Goal: Information Seeking & Learning: Check status

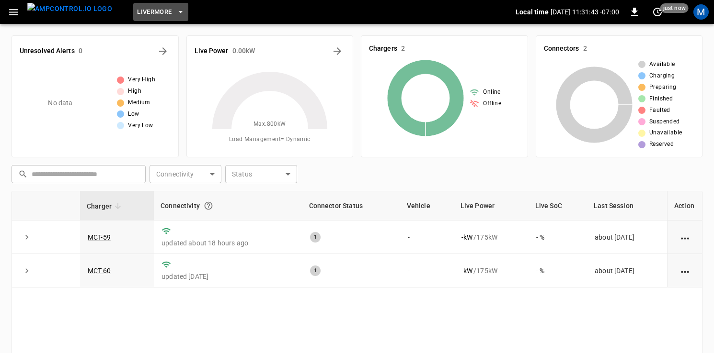
click at [137, 14] on span "Livermore" at bounding box center [154, 12] width 34 height 11
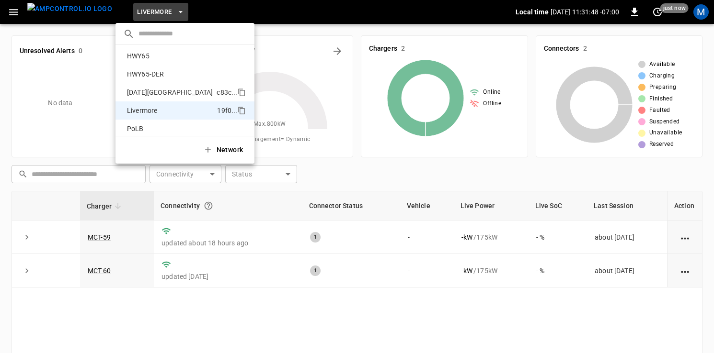
scroll to position [18, 0]
click at [153, 63] on div "HWY65 26fb ..." at bounding box center [185, 58] width 124 height 11
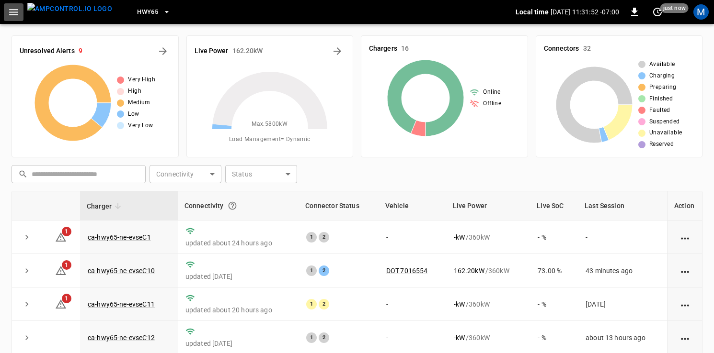
click at [17, 13] on icon "button" at bounding box center [14, 12] width 12 height 12
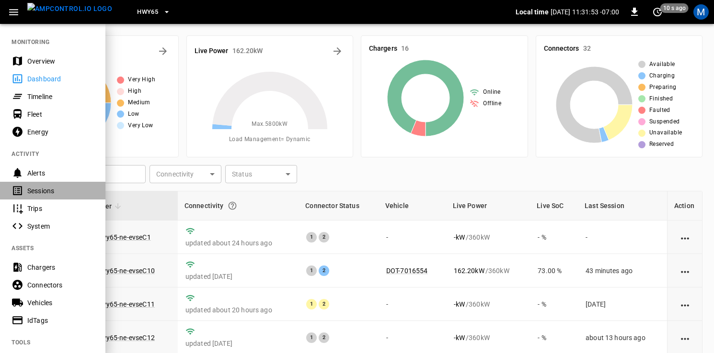
click at [55, 191] on div "Sessions" at bounding box center [60, 191] width 67 height 10
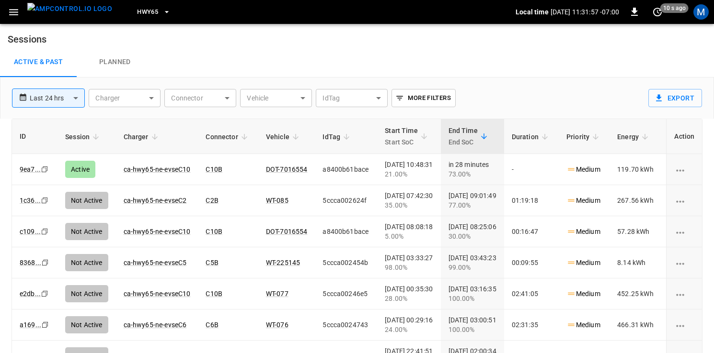
click at [162, 13] on icon "button" at bounding box center [167, 12] width 10 height 10
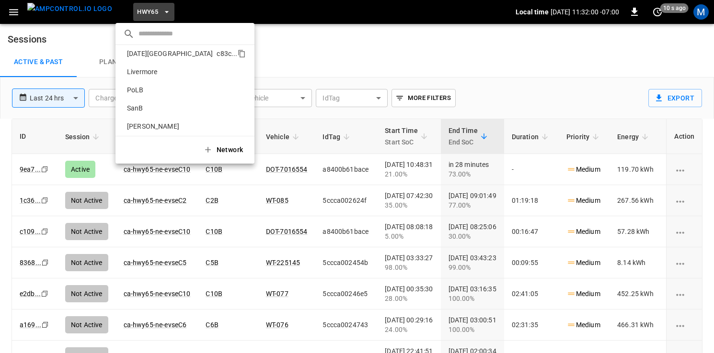
scroll to position [63, 0]
click at [141, 104] on p "SanB" at bounding box center [169, 105] width 92 height 10
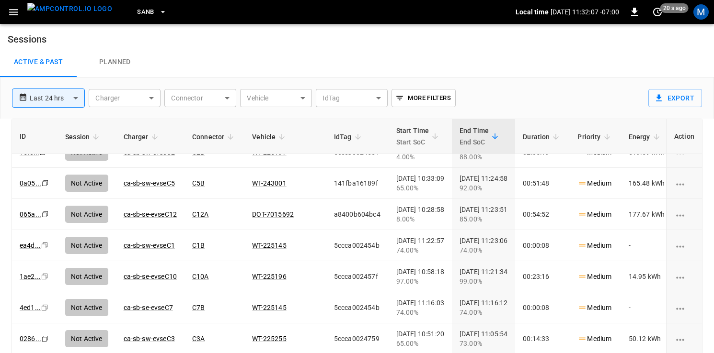
scroll to position [0, 0]
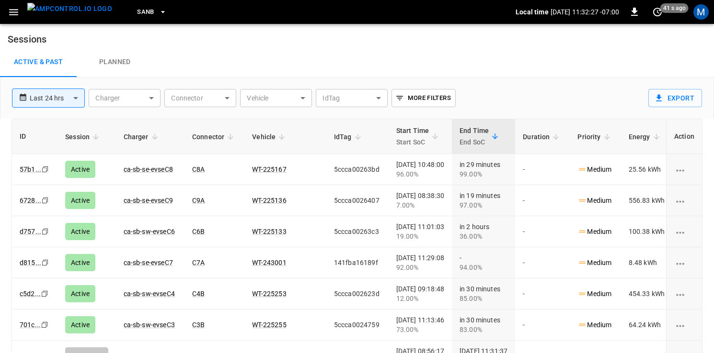
click at [137, 11] on span "SanB" at bounding box center [145, 12] width 17 height 11
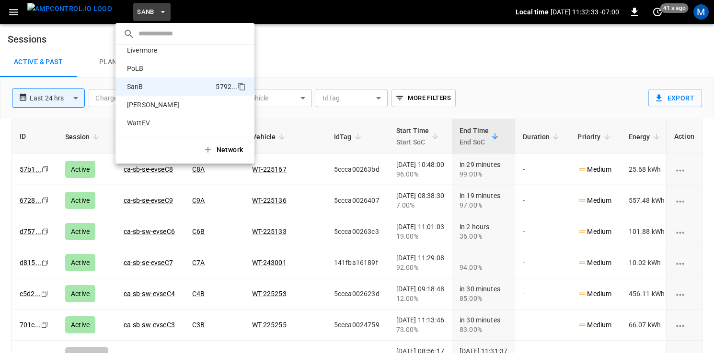
scroll to position [8, 0]
click at [149, 86] on p "HWY65-DER" at bounding box center [167, 87] width 88 height 10
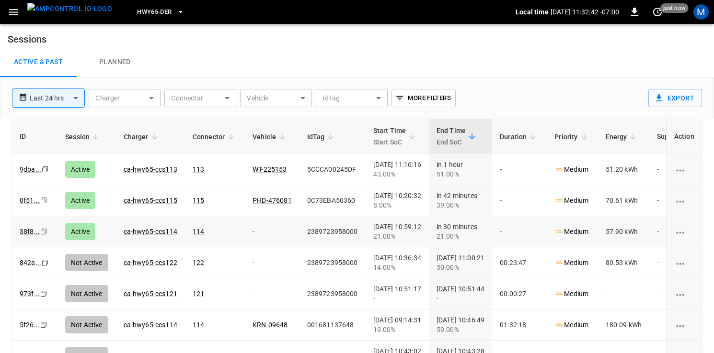
click at [41, 230] on icon "copy" at bounding box center [44, 232] width 6 height 6
click at [44, 261] on icon "copy" at bounding box center [45, 263] width 6 height 6
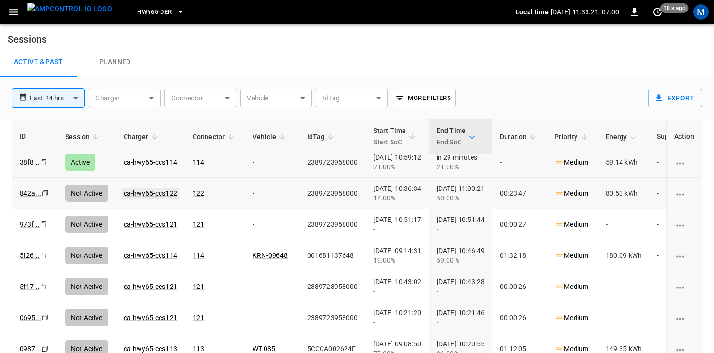
scroll to position [72, 0]
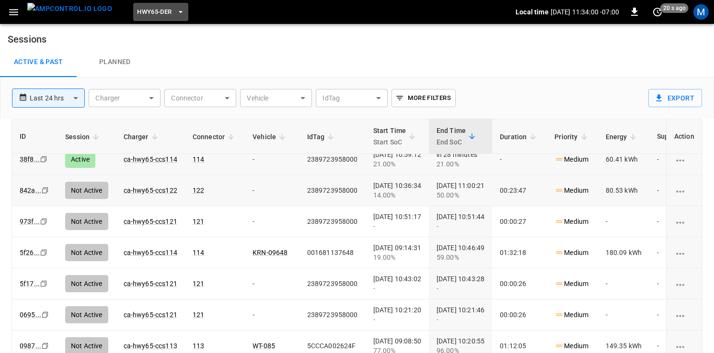
click at [144, 8] on span "HWY65-DER" at bounding box center [154, 12] width 34 height 11
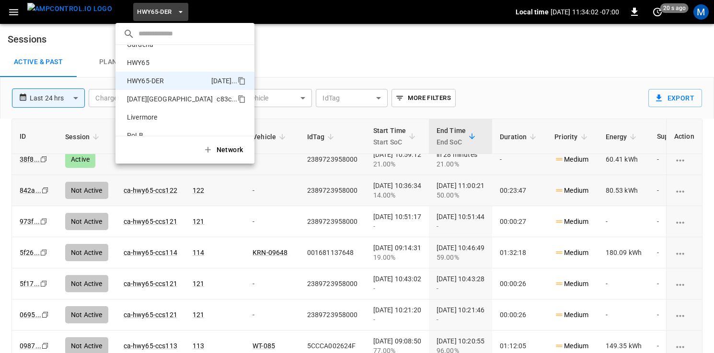
scroll to position [11, 0]
click at [155, 67] on p "HWY65" at bounding box center [170, 66] width 94 height 10
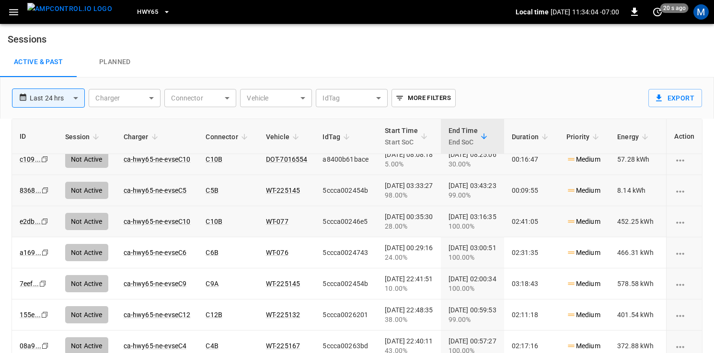
scroll to position [0, 0]
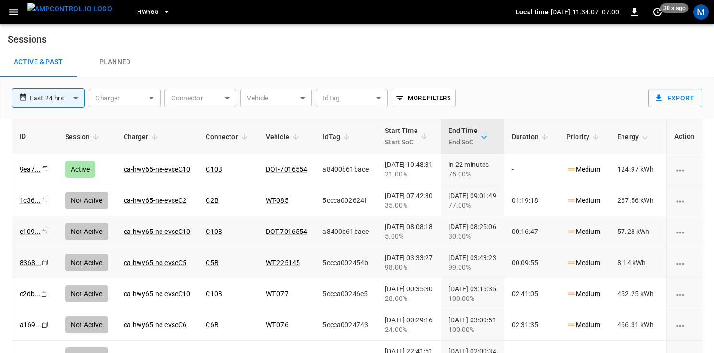
click at [11, 11] on icon "button" at bounding box center [14, 12] width 12 height 12
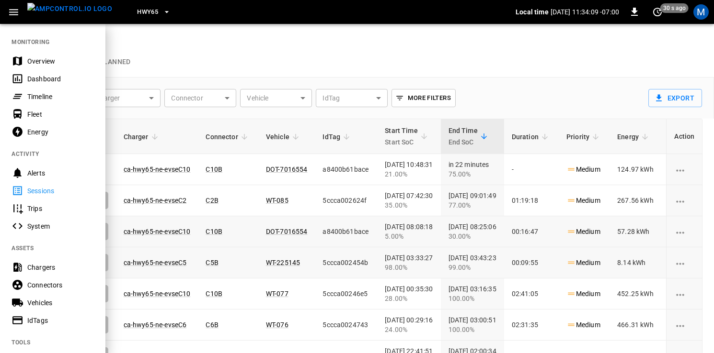
click at [47, 191] on div "Sessions" at bounding box center [60, 191] width 67 height 10
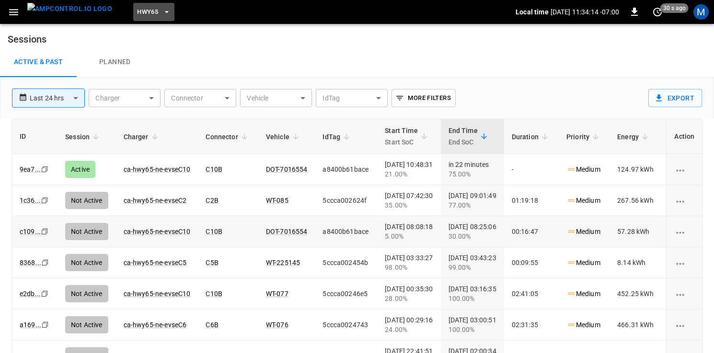
click at [137, 11] on span "HWY65" at bounding box center [147, 12] width 21 height 11
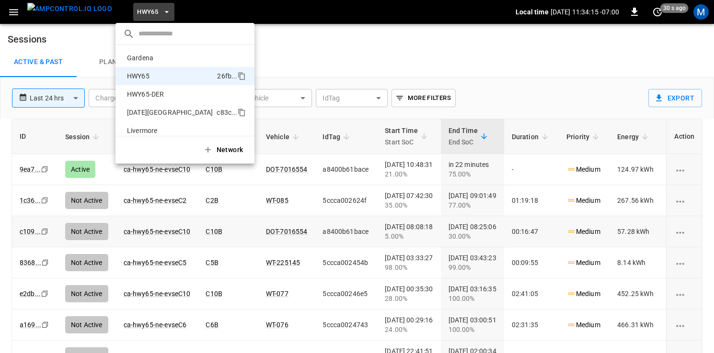
scroll to position [15, 0]
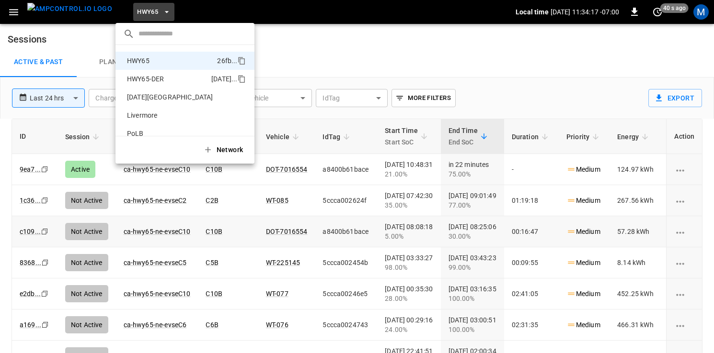
click at [160, 77] on p "HWY65-DER" at bounding box center [167, 79] width 88 height 10
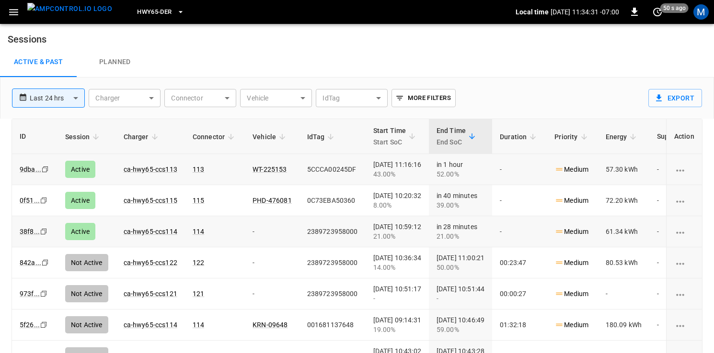
scroll to position [20, 0]
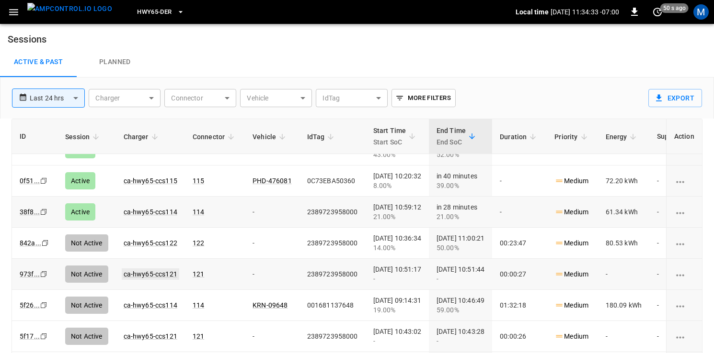
click at [155, 273] on link "ca-hwy65-ccs121" at bounding box center [150, 274] width 57 height 11
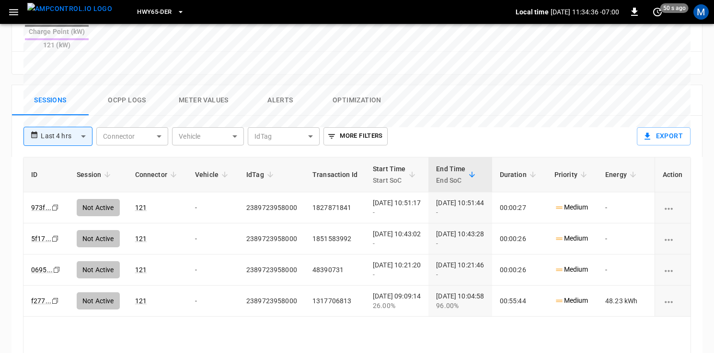
scroll to position [432, 0]
click at [56, 266] on icon "Copy" at bounding box center [57, 270] width 8 height 8
click at [55, 236] on icon "copy" at bounding box center [55, 239] width 6 height 6
click at [55, 235] on icon "Copy" at bounding box center [55, 239] width 8 height 8
click at [159, 10] on button "HWY65-DER" at bounding box center [160, 12] width 55 height 19
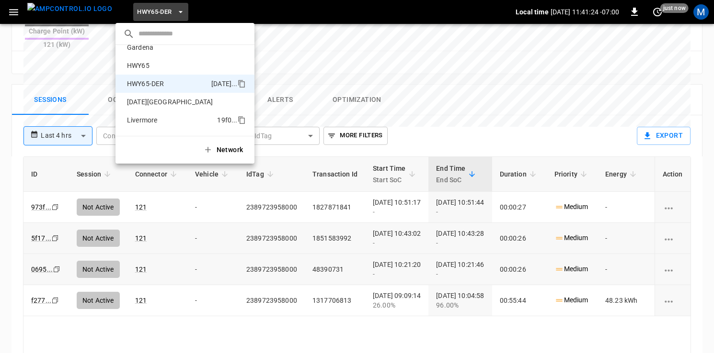
scroll to position [6, 0]
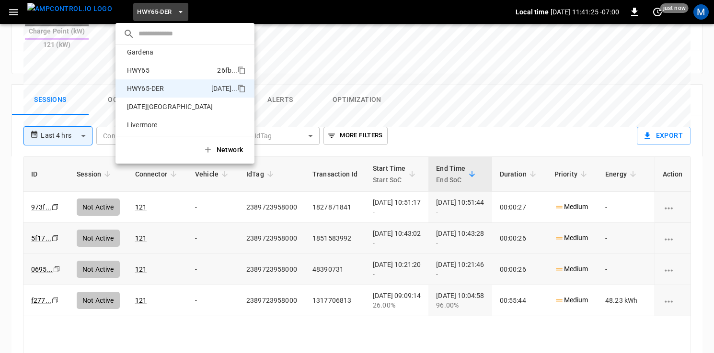
click at [152, 72] on p "HWY65" at bounding box center [170, 71] width 94 height 10
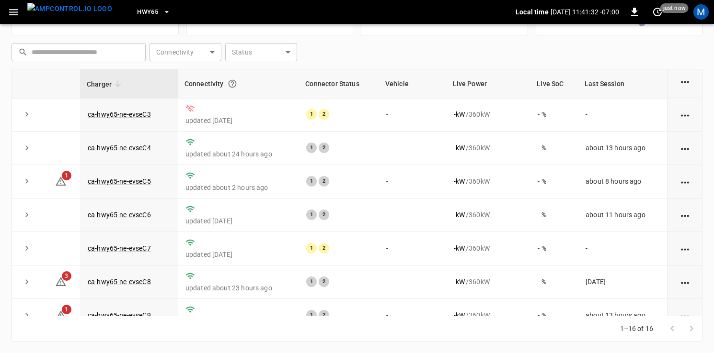
scroll to position [323, 0]
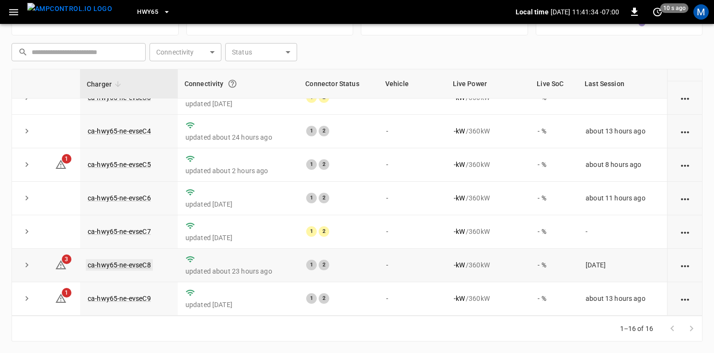
click at [112, 265] on link "ca-hwy65-ne-evseC8" at bounding box center [119, 265] width 67 height 11
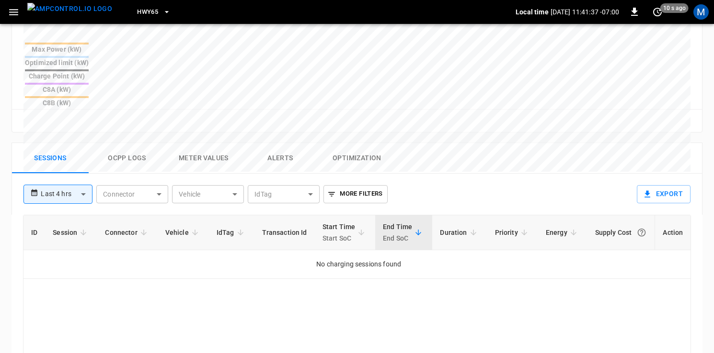
scroll to position [386, 0]
click at [87, 146] on body "**********" at bounding box center [357, 57] width 714 height 887
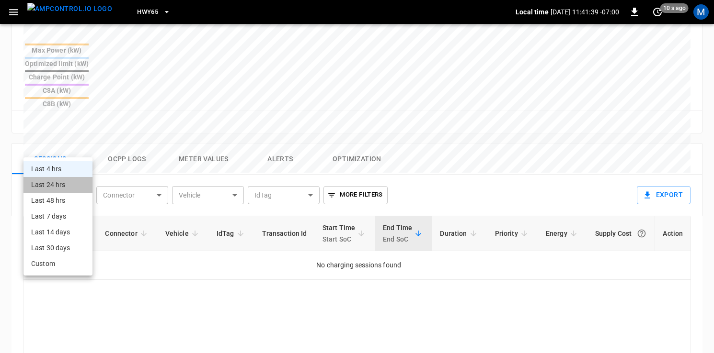
click at [69, 180] on li "Last 24 hrs" at bounding box center [57, 185] width 69 height 16
type input "**********"
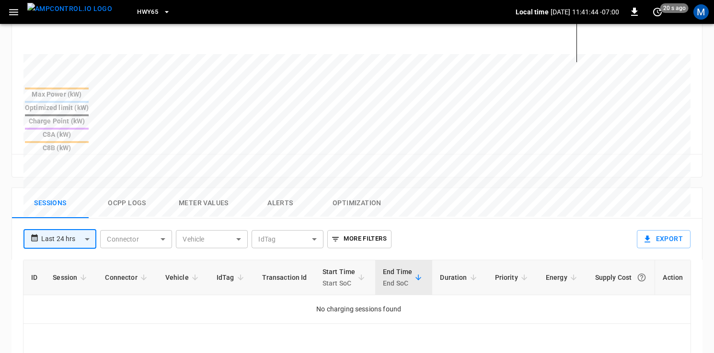
scroll to position [350, 0]
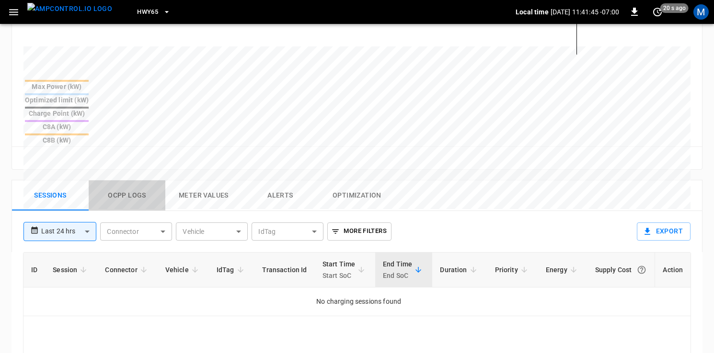
click at [136, 181] on button "Ocpp logs" at bounding box center [127, 196] width 77 height 31
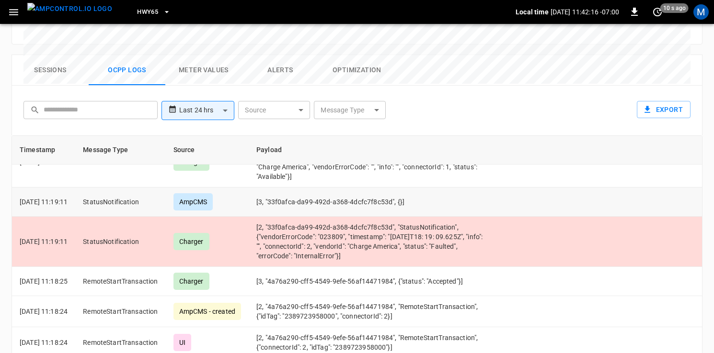
scroll to position [1067, 0]
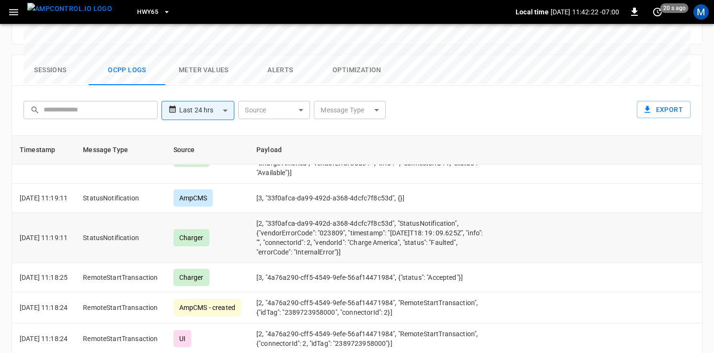
drag, startPoint x: 429, startPoint y: 246, endPoint x: 270, endPoint y: 214, distance: 162.7
click at [270, 214] on td "[2, "33f0afca-da99-492d-a368-4dcfc7f8c53d", "StatusNotification", {"vendorError…" at bounding box center [372, 238] width 246 height 50
copy td "[2, "33f0afca-da99-492d-a368-4dcfc7f8c53d", "StatusNotification", {"vendorError…"
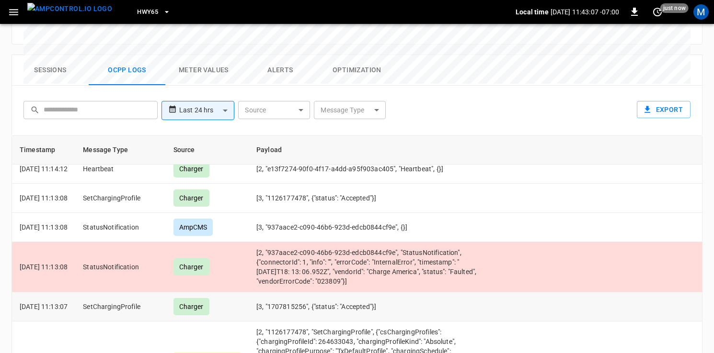
scroll to position [2002, 0]
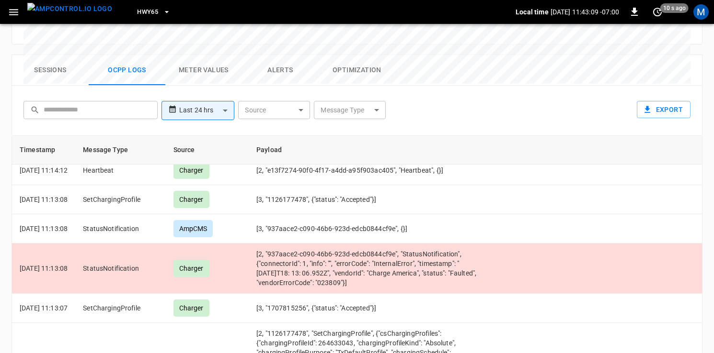
drag, startPoint x: 306, startPoint y: 229, endPoint x: 153, endPoint y: 7, distance: 269.3
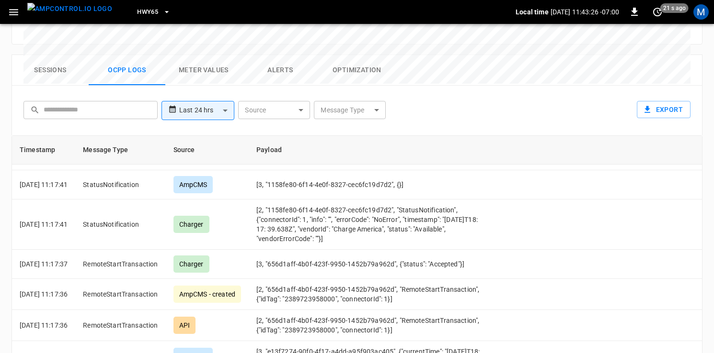
scroll to position [2228, 0]
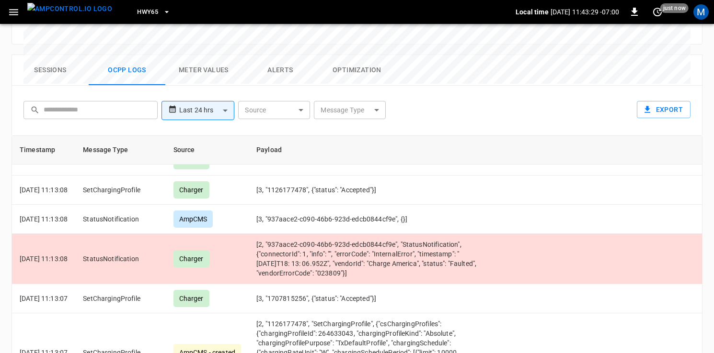
click at [57, 9] on img "menu" at bounding box center [69, 9] width 85 height 12
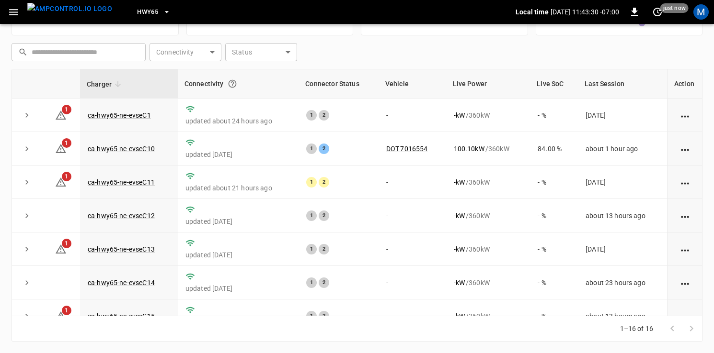
scroll to position [122, 0]
click at [13, 6] on icon "button" at bounding box center [14, 12] width 12 height 12
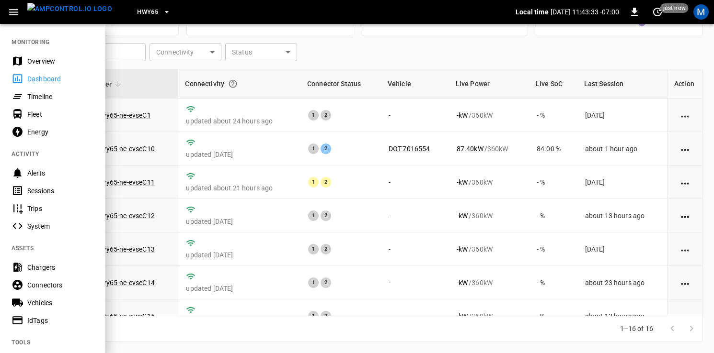
click at [49, 193] on div "Sessions" at bounding box center [60, 191] width 67 height 10
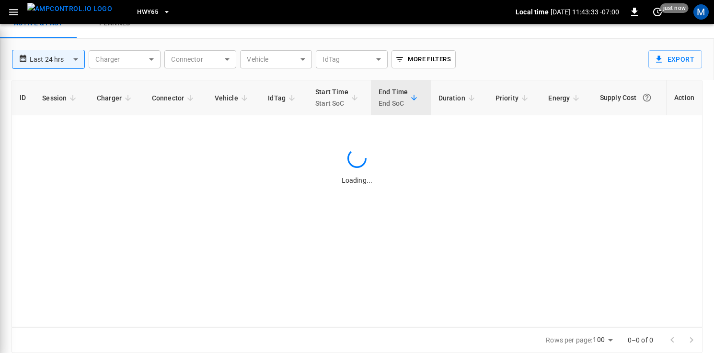
scroll to position [38, 0]
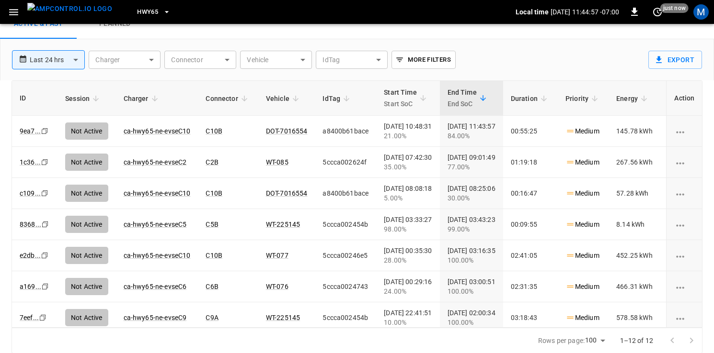
click at [162, 12] on icon "button" at bounding box center [167, 12] width 10 height 10
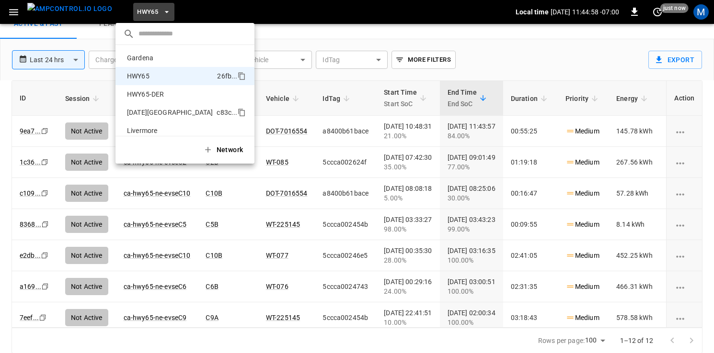
scroll to position [15, 0]
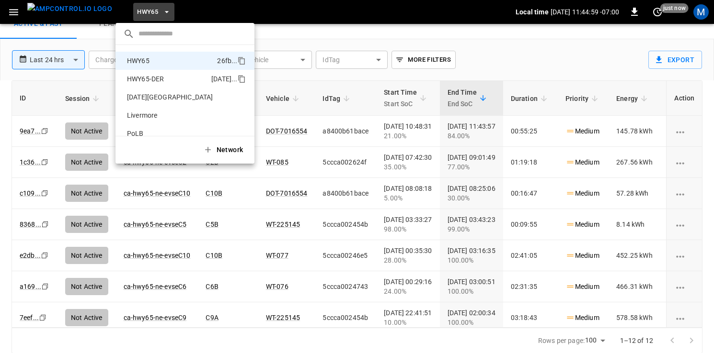
click at [152, 75] on p "HWY65-DER" at bounding box center [167, 79] width 88 height 10
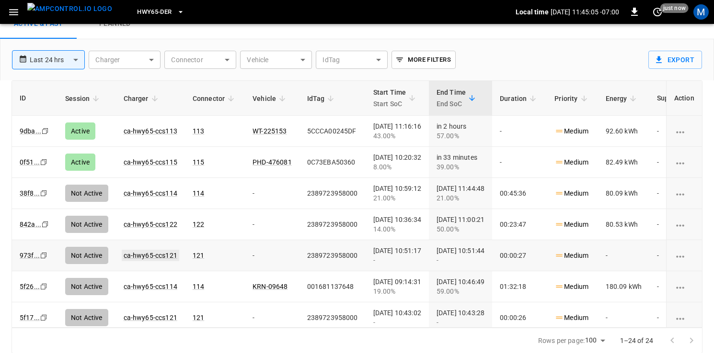
click at [146, 257] on link "ca-hwy65-ccs121" at bounding box center [150, 255] width 57 height 11
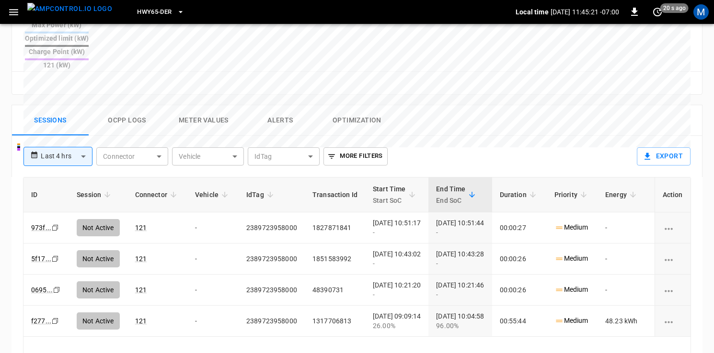
scroll to position [416, 0]
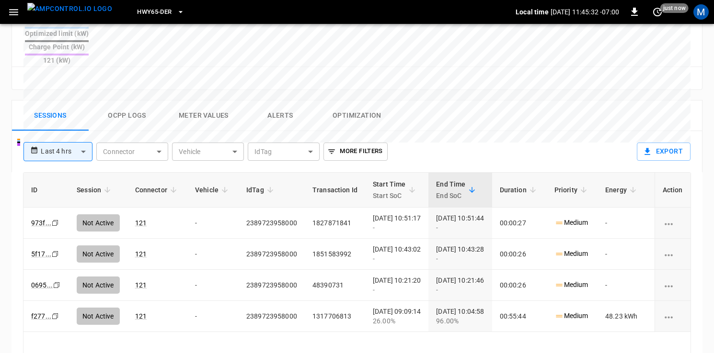
click at [54, 219] on icon "Copy" at bounding box center [55, 223] width 8 height 8
click at [55, 282] on icon "Copy" at bounding box center [57, 286] width 8 height 8
click at [54, 219] on icon "Copy" at bounding box center [55, 223] width 8 height 8
click at [41, 249] on link "5f17 ..." at bounding box center [41, 254] width 24 height 11
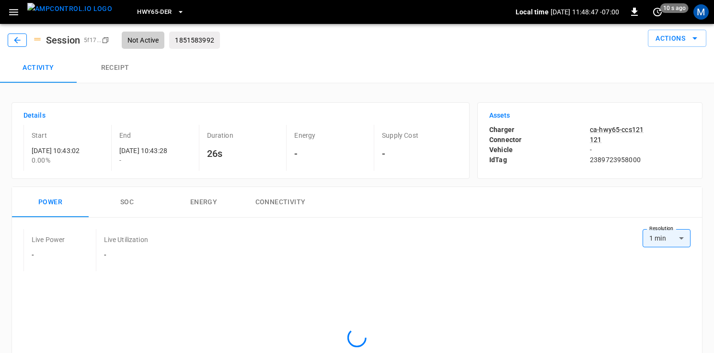
click at [14, 42] on icon "button" at bounding box center [17, 40] width 10 height 10
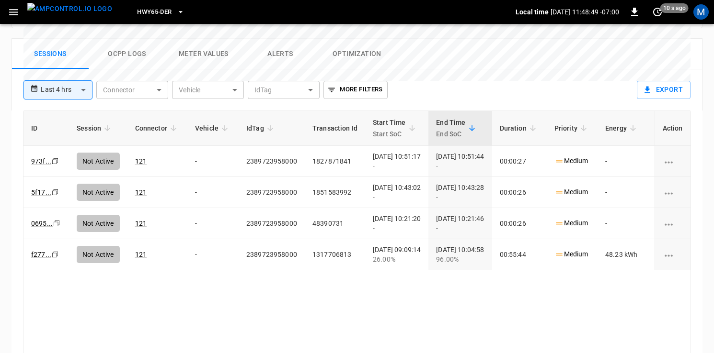
scroll to position [479, 0]
click at [42, 186] on link "5f17 ..." at bounding box center [41, 191] width 24 height 11
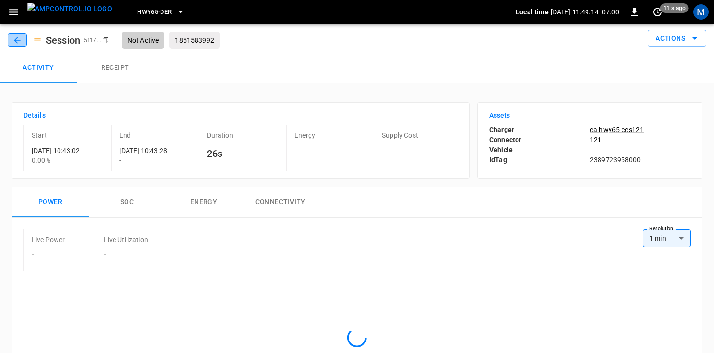
click at [22, 41] on icon "button" at bounding box center [17, 40] width 10 height 10
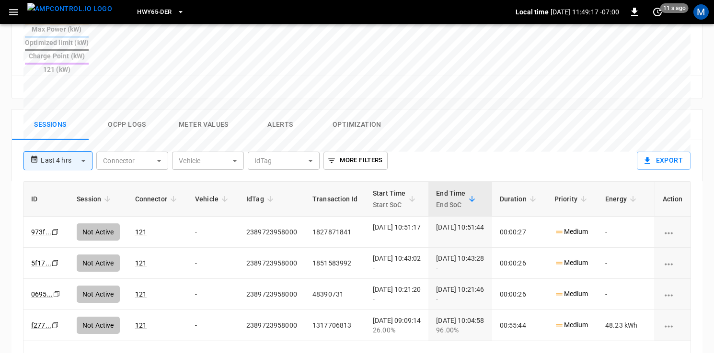
scroll to position [409, 0]
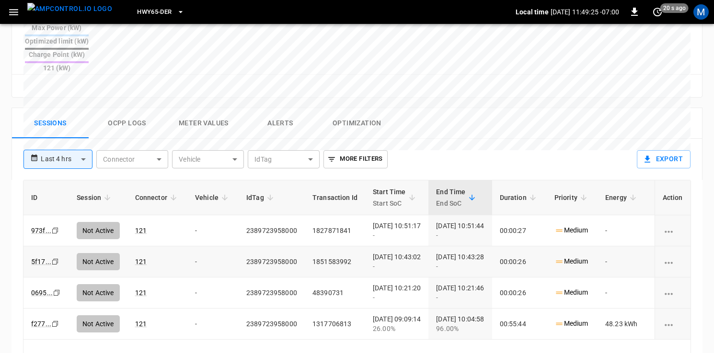
click at [56, 258] on icon "Copy" at bounding box center [55, 262] width 8 height 8
click at [55, 258] on icon "Copy" at bounding box center [55, 262] width 8 height 8
click at [54, 227] on icon "Copy" at bounding box center [55, 231] width 8 height 8
